Goal: Use online tool/utility

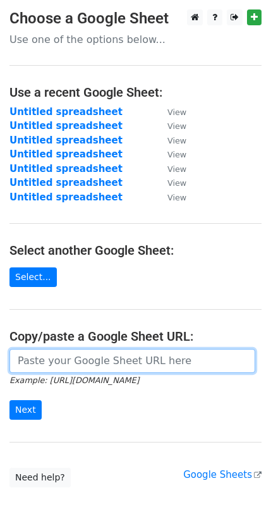
click at [86, 355] on input "url" at bounding box center [132, 361] width 246 height 24
paste input "https://docs.google.com/spreadsheets/d/18hOQFBMT4WY2F7itDklR5T2njimVncU1AbsvELy…"
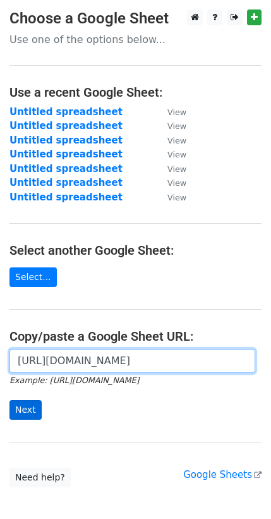
type input "https://docs.google.com/spreadsheets/d/18hOQFBMT4WY2F7itDklR5T2njimVncU1AbsvELy…"
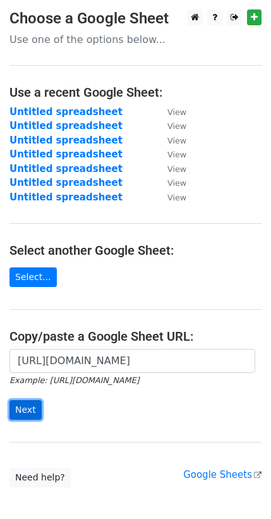
scroll to position [0, 0]
click at [21, 400] on input "Next" at bounding box center [25, 410] width 32 height 20
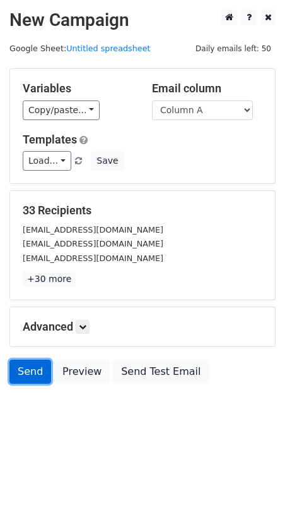
click at [23, 359] on link "Send" at bounding box center [30, 371] width 42 height 24
